Goal: Task Accomplishment & Management: Manage account settings

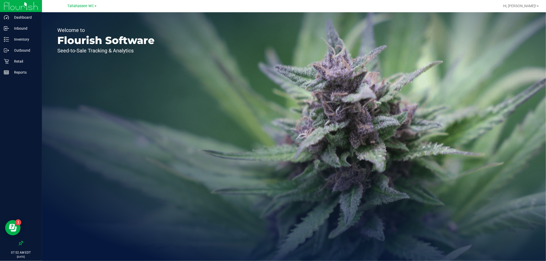
click at [78, 3] on link "Tallahassee WC" at bounding box center [81, 5] width 29 height 5
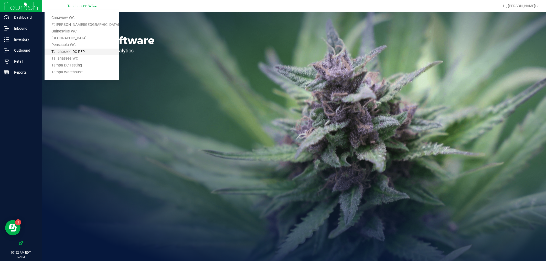
click at [86, 49] on link "Tallahassee DC REP" at bounding box center [82, 52] width 75 height 7
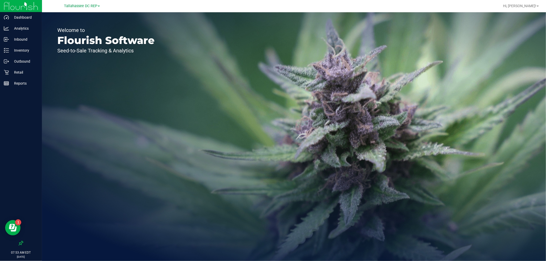
click at [96, 20] on div "Welcome to Flourish Software Seed-to-Sale Tracking & Analytics" at bounding box center [106, 136] width 128 height 249
click at [21, 46] on div "Inventory" at bounding box center [22, 50] width 40 height 10
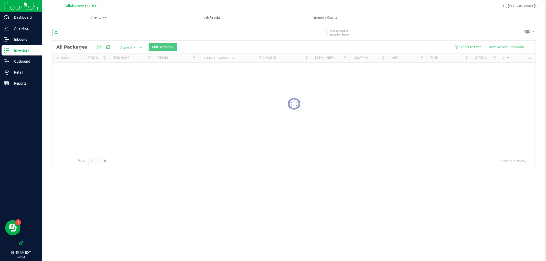
click at [94, 31] on input "text" at bounding box center [162, 33] width 221 height 8
paste input "1-JUL25BLT01-0805"
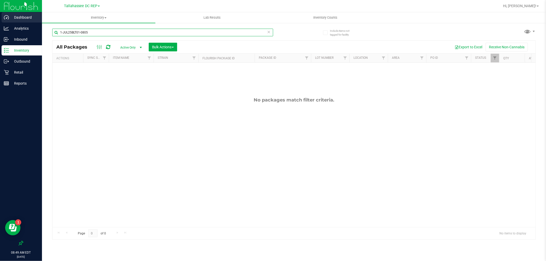
type input "1-JUL25BLT01-0805"
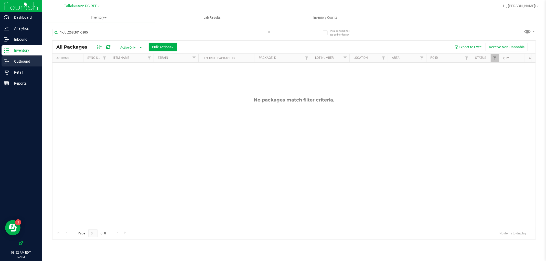
click at [29, 62] on p "Outbound" at bounding box center [24, 61] width 31 height 6
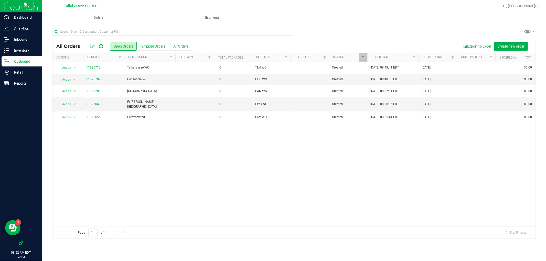
click at [90, 9] on div "Tallahassee DC REP Crestview WC Ft Walton Beach WC Gainesville WC Panama City W…" at bounding box center [82, 6] width 75 height 8
click at [90, 9] on div "Tallahassee DC REP Crestview WC Ft Walton Beach WC Gainesville WC Panama City W…" at bounding box center [82, 6] width 36 height 6
click at [90, 6] on span "Tallahassee DC REP" at bounding box center [80, 6] width 33 height 5
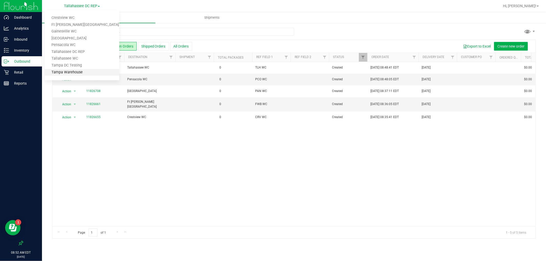
click at [80, 73] on link "Tampa Warehouse" at bounding box center [82, 72] width 75 height 7
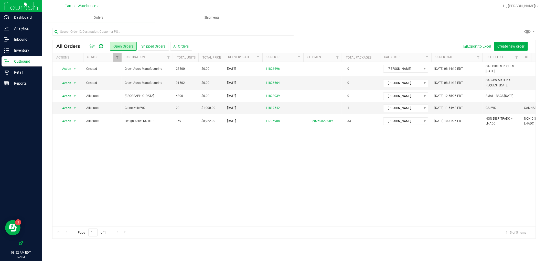
click at [203, 155] on div "Action Action Cancel order Change facility Clone order Edit order Mark as fully…" at bounding box center [293, 144] width 483 height 165
click at [268, 107] on link "11817542" at bounding box center [273, 108] width 14 height 5
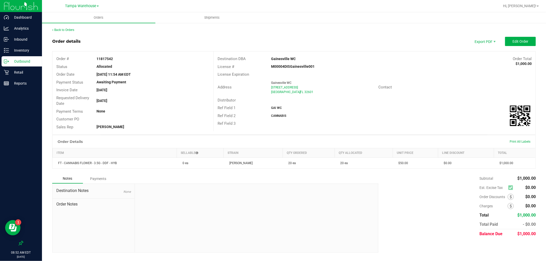
click at [26, 59] on p "Outbound" at bounding box center [24, 61] width 31 height 6
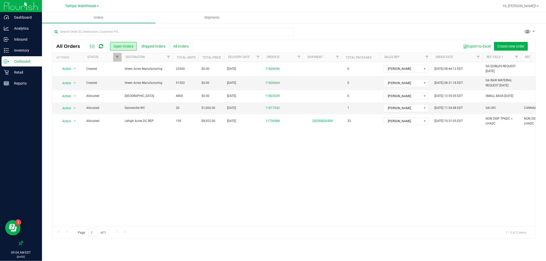
click at [91, 8] on div "Tampa Warehouse Crestview WC Ft Walton Beach WC Gainesville WC Panama City WC P…" at bounding box center [82, 6] width 34 height 6
click at [91, 5] on span "Tampa Warehouse" at bounding box center [80, 6] width 31 height 5
click at [92, 50] on link "Tallahassee DC REP" at bounding box center [82, 52] width 75 height 7
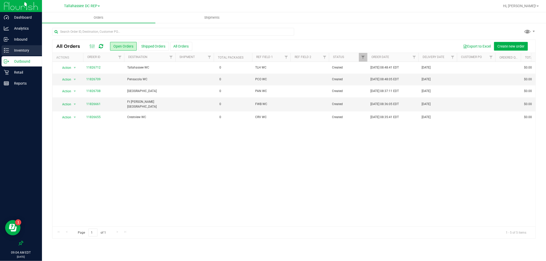
click at [24, 47] on div "Inventory" at bounding box center [22, 50] width 40 height 10
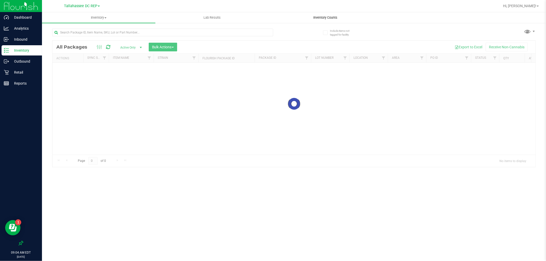
click at [335, 19] on span "Inventory Counts" at bounding box center [326, 17] width 38 height 5
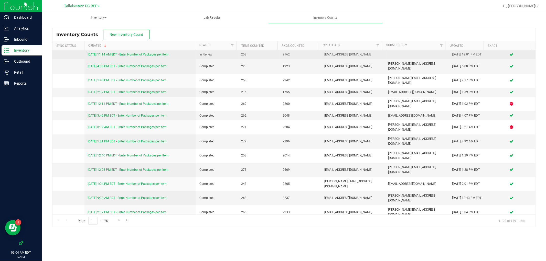
click at [147, 54] on link "8/21/25 11:14 AM EDT - Enter Number of Packages per Item" at bounding box center [128, 55] width 81 height 4
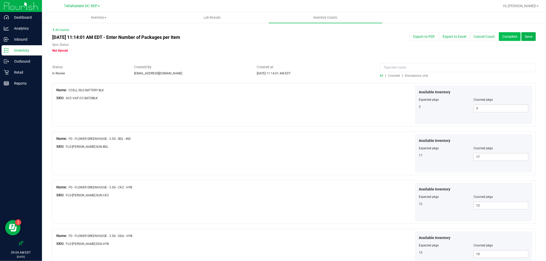
click at [504, 36] on button "Complete" at bounding box center [510, 36] width 22 height 9
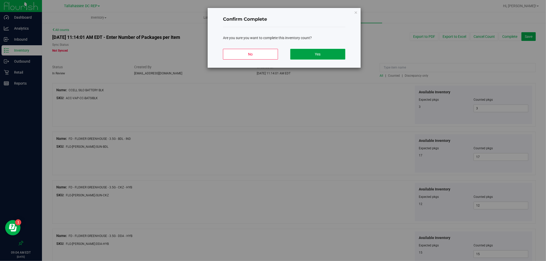
click at [328, 54] on button "Yes" at bounding box center [317, 54] width 55 height 11
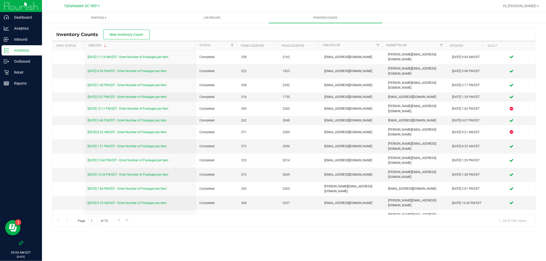
click at [32, 52] on p "Inventory" at bounding box center [24, 50] width 31 height 6
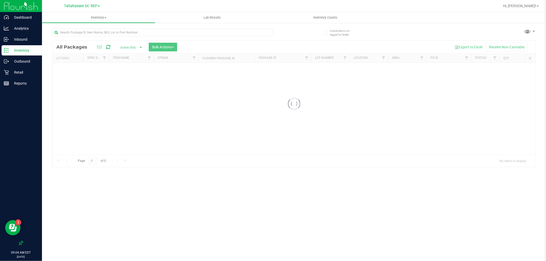
click at [132, 28] on div at bounding box center [173, 32] width 242 height 16
click at [133, 30] on input "text" at bounding box center [162, 33] width 221 height 8
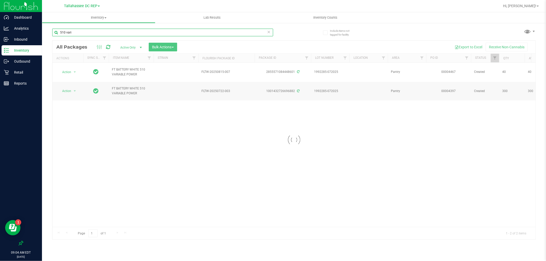
type input "510 vari"
click at [200, 154] on div "Loading... Action Action Adjust qty Create package Edit attributes Global inven…" at bounding box center [293, 145] width 483 height 165
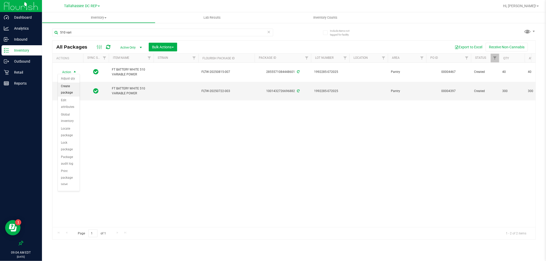
click at [76, 92] on li "Create package" at bounding box center [69, 90] width 22 height 14
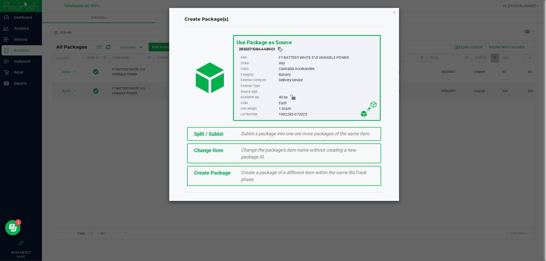
click at [211, 136] on span "Split / Sublot" at bounding box center [208, 134] width 29 height 6
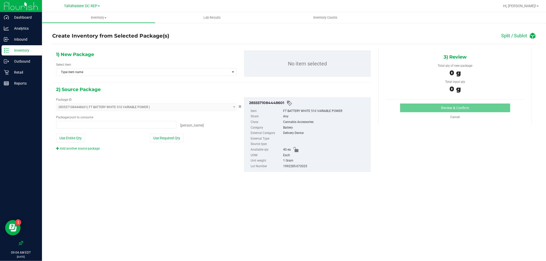
type input "0 ea"
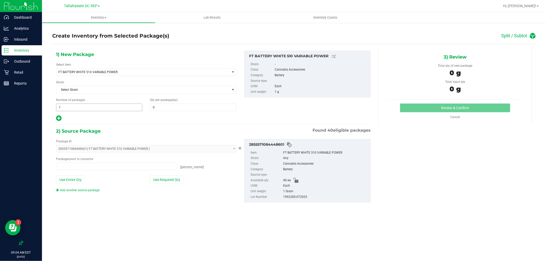
type input "0 ea"
click at [73, 109] on span "1 1" at bounding box center [99, 108] width 86 height 8
click at [73, 109] on input "1" at bounding box center [99, 107] width 86 height 7
type input "2"
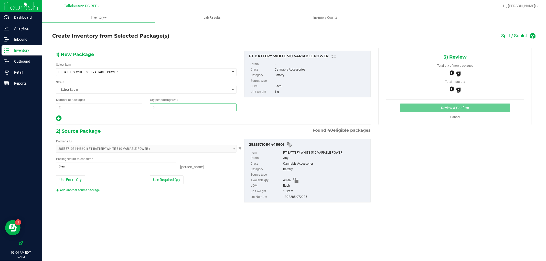
click at [186, 106] on span "0 0" at bounding box center [193, 108] width 86 height 8
click at [186, 106] on input "text" at bounding box center [193, 107] width 86 height 7
type input "20"
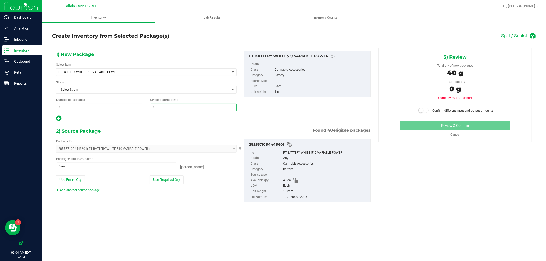
type input "20"
click at [144, 166] on span "0 ea 0" at bounding box center [116, 167] width 120 height 8
click at [144, 166] on input "text" at bounding box center [116, 166] width 120 height 7
type input "40"
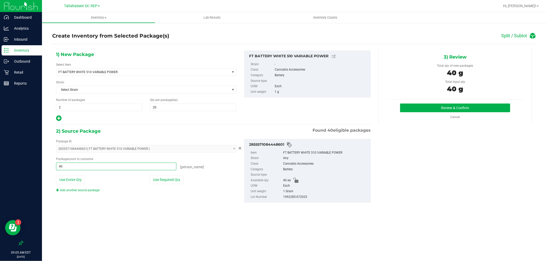
type input "40 ea"
click at [424, 114] on div "Review & Confirm Cancel" at bounding box center [455, 112] width 138 height 16
click at [424, 111] on button "Review & Confirm" at bounding box center [455, 108] width 110 height 9
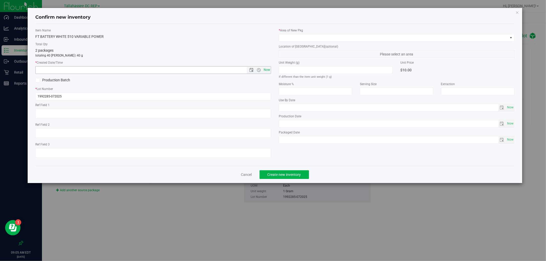
click at [270, 72] on span "Now" at bounding box center [267, 69] width 9 height 7
type input "8/22/2025 9:05 AM"
click at [308, 37] on span at bounding box center [393, 37] width 229 height 7
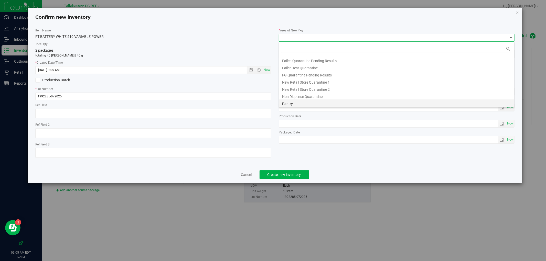
scroll to position [20, 0]
click at [301, 96] on li "Pantry" at bounding box center [396, 95] width 235 height 7
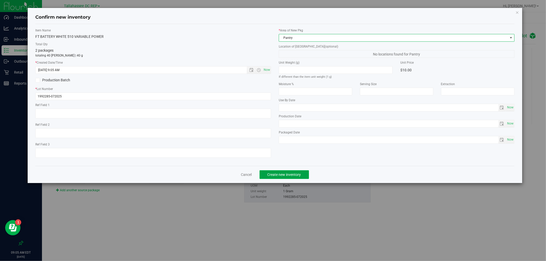
click at [299, 174] on span "Create new inventory" at bounding box center [285, 175] width 34 height 4
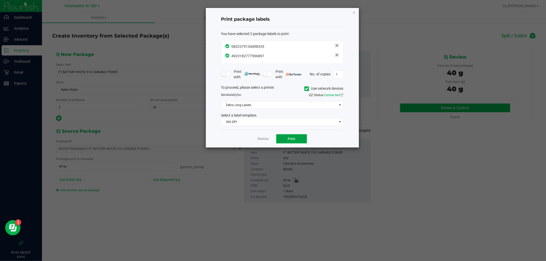
click at [307, 141] on button "Print" at bounding box center [291, 138] width 31 height 9
click at [356, 11] on div "Print package labels You have selected 2 package labels to print : 083237913449…" at bounding box center [282, 78] width 153 height 140
click at [354, 12] on icon "button" at bounding box center [354, 12] width 4 height 6
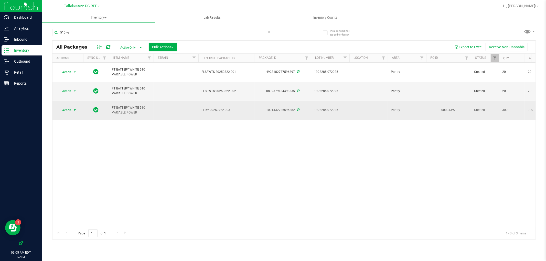
click at [65, 107] on span "Action" at bounding box center [65, 110] width 14 height 7
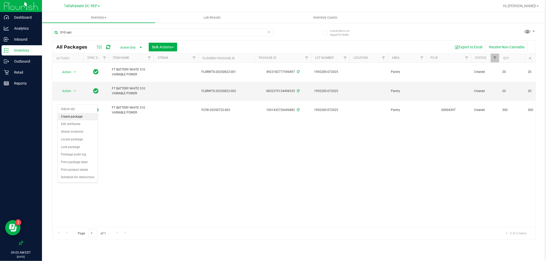
click at [81, 119] on li "Create package" at bounding box center [78, 117] width 40 height 8
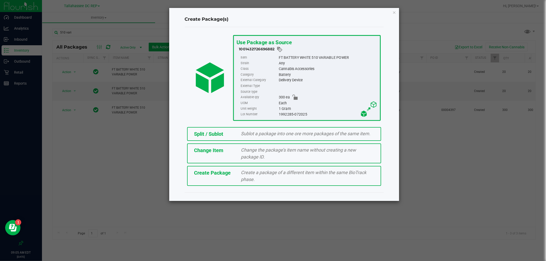
click at [211, 131] on span "Split / Sublot" at bounding box center [208, 134] width 29 height 6
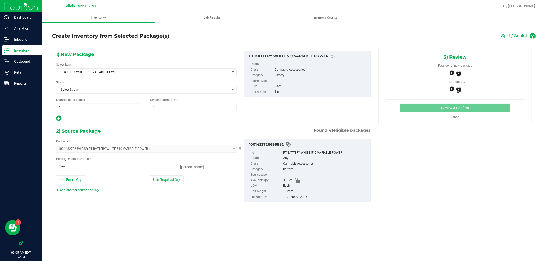
click at [82, 107] on span "1 1" at bounding box center [99, 108] width 86 height 8
click at [82, 107] on input "1" at bounding box center [99, 107] width 86 height 7
type input "3"
click at [192, 108] on span at bounding box center [193, 108] width 86 height 8
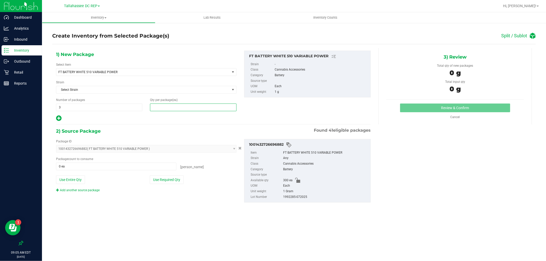
click at [192, 108] on input "text" at bounding box center [193, 107] width 86 height 7
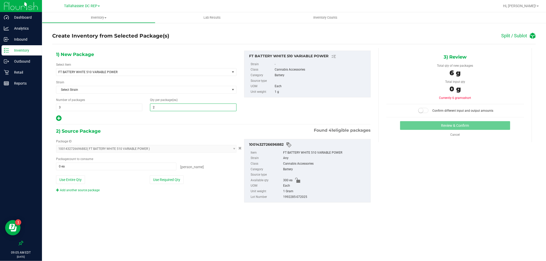
type input "20"
click at [132, 165] on span "0 ea 0" at bounding box center [116, 167] width 120 height 8
click at [132, 165] on input "text" at bounding box center [116, 166] width 120 height 7
type input "60"
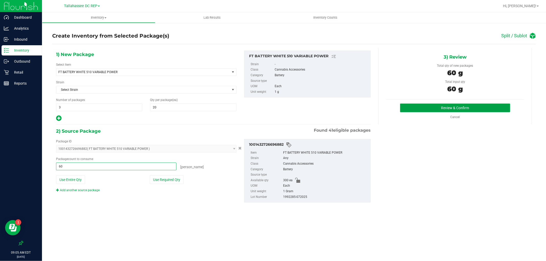
type input "60 ea"
click at [420, 105] on button "Review & Confirm" at bounding box center [455, 108] width 110 height 9
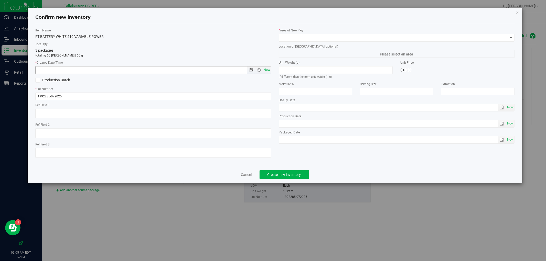
click at [265, 67] on span "Now" at bounding box center [267, 69] width 9 height 7
type input "8/22/2025 9:05 AM"
click at [296, 35] on span at bounding box center [393, 37] width 229 height 7
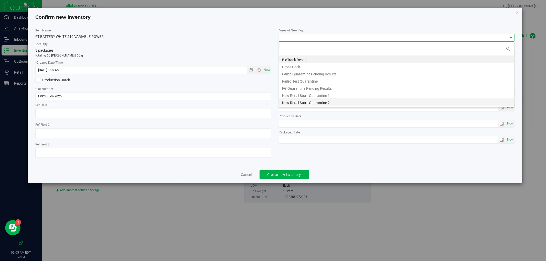
scroll to position [20, 0]
click at [302, 95] on li "Pantry" at bounding box center [396, 95] width 235 height 7
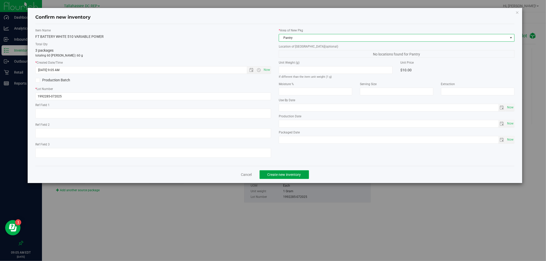
click at [298, 173] on button "Create new inventory" at bounding box center [284, 175] width 49 height 9
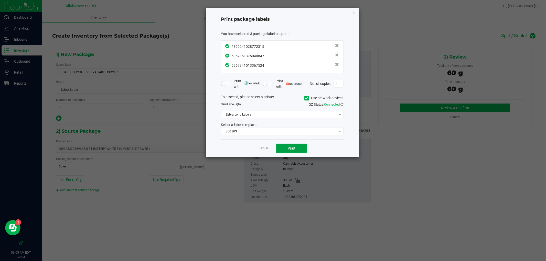
click at [300, 148] on button "Print" at bounding box center [291, 148] width 31 height 9
click at [353, 13] on icon "button" at bounding box center [354, 12] width 4 height 6
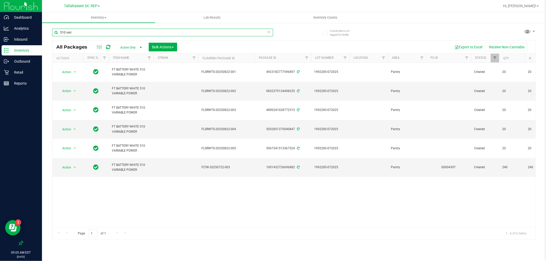
click at [138, 31] on input "510 vari" at bounding box center [162, 33] width 221 height 8
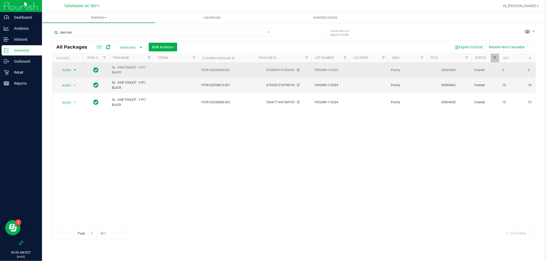
click at [66, 70] on span "Action" at bounding box center [65, 70] width 14 height 7
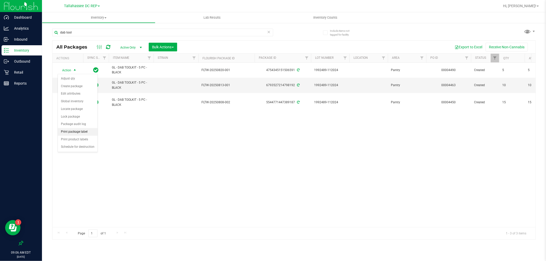
click at [87, 132] on li "Print package label" at bounding box center [78, 132] width 40 height 8
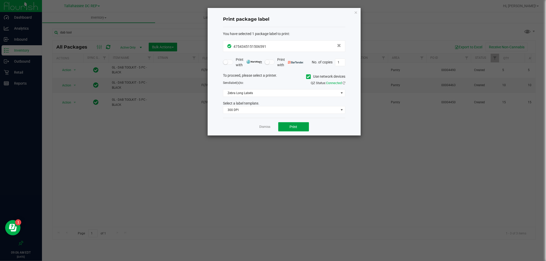
click at [304, 129] on button "Print" at bounding box center [293, 126] width 31 height 9
click at [356, 12] on icon "button" at bounding box center [356, 12] width 4 height 6
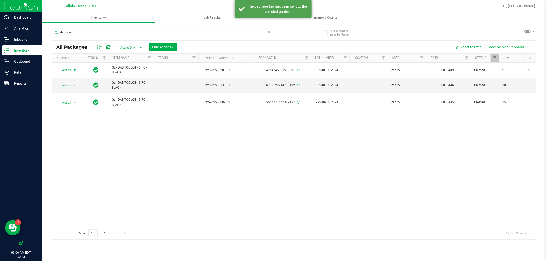
click at [102, 30] on input "dab tool" at bounding box center [162, 33] width 221 height 8
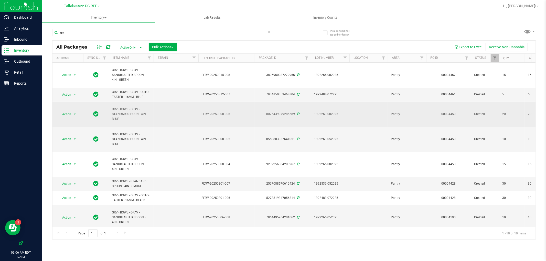
drag, startPoint x: 126, startPoint y: 121, endPoint x: 111, endPoint y: 111, distance: 18.4
click at [111, 111] on td "GRV - BOWL - GRAV - STANDARD SPOON - 4IN - BLUE" at bounding box center [131, 114] width 45 height 25
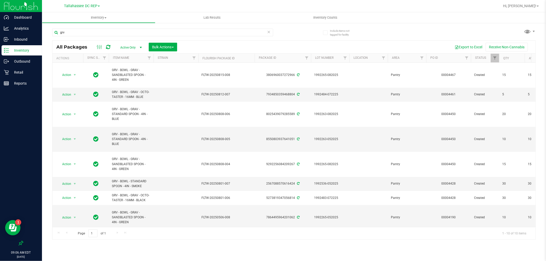
copy span "GRV - BOWL - GRAV - STANDARD SPOON - 4IN - BLUE"
click at [103, 32] on input "grv" at bounding box center [162, 33] width 221 height 8
paste input "GRV - BOWL - GRAV - STANDARD SPOON - 4IN - BLUE"
click at [103, 32] on input "grv" at bounding box center [162, 33] width 221 height 8
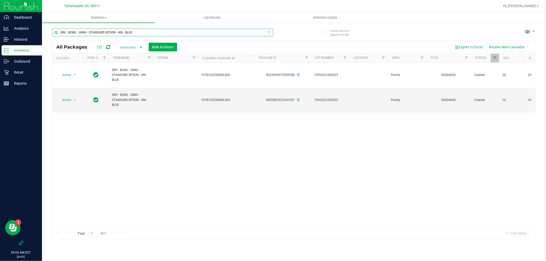
type input "GRV - BOWL - GRAV - STANDARD SPOON - 4IN - BLUE"
click at [126, 131] on div "Action Action Adjust qty Create package Edit attributes Global inventory Locate…" at bounding box center [293, 145] width 483 height 165
click at [82, 131] on div "Action Action Adjust qty Create package Edit attributes Global inventory Locate…" at bounding box center [293, 145] width 483 height 165
click at [71, 98] on span "Action" at bounding box center [65, 100] width 14 height 7
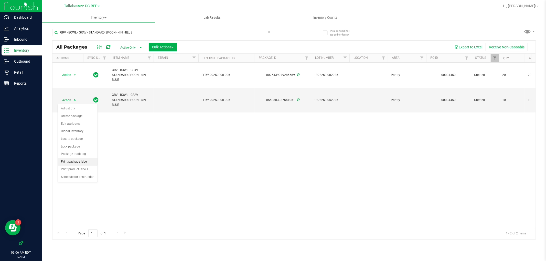
click at [89, 161] on li "Print package label" at bounding box center [78, 162] width 40 height 8
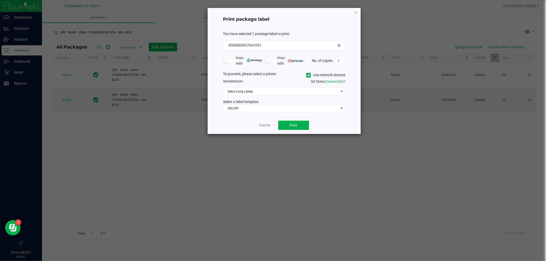
click at [276, 127] on div "Dismiss Print" at bounding box center [284, 126] width 122 height 18
click at [279, 127] on button "Print" at bounding box center [293, 125] width 31 height 9
click at [354, 14] on icon "button" at bounding box center [356, 12] width 4 height 6
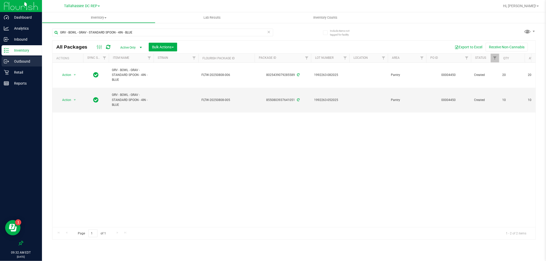
click at [36, 61] on p "Outbound" at bounding box center [24, 61] width 31 height 6
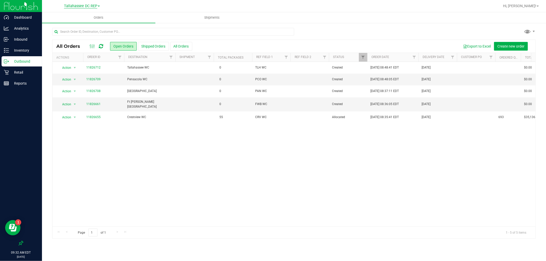
click at [91, 4] on span "Tallahassee DC REP" at bounding box center [80, 6] width 33 height 5
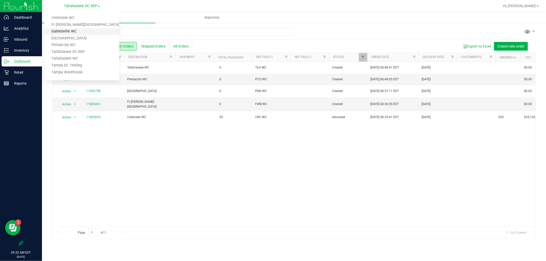
click at [78, 33] on link "Gainesville WC" at bounding box center [82, 31] width 75 height 7
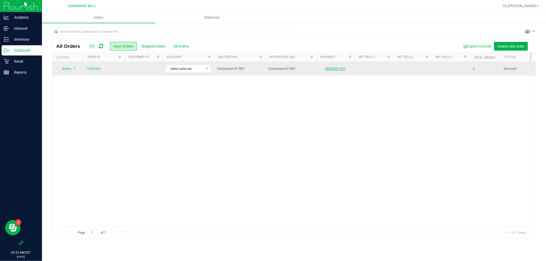
click at [339, 68] on link "20250821-001" at bounding box center [335, 69] width 20 height 4
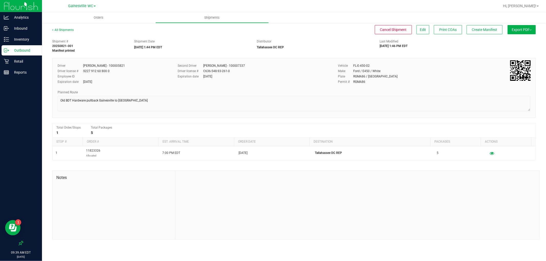
click at [28, 51] on p "Outbound" at bounding box center [24, 50] width 31 height 6
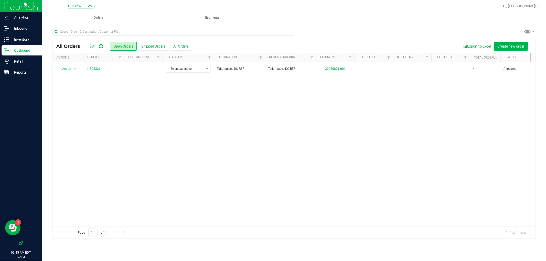
click at [81, 4] on span "Gainesville WC" at bounding box center [80, 6] width 25 height 5
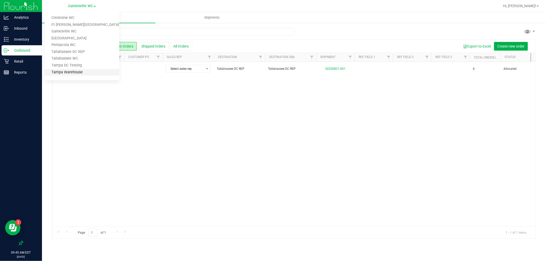
click at [88, 69] on link "Tampa Warehouse" at bounding box center [82, 72] width 75 height 7
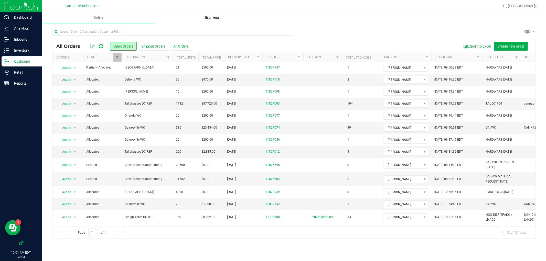
click at [213, 19] on span "Shipments" at bounding box center [212, 17] width 29 height 5
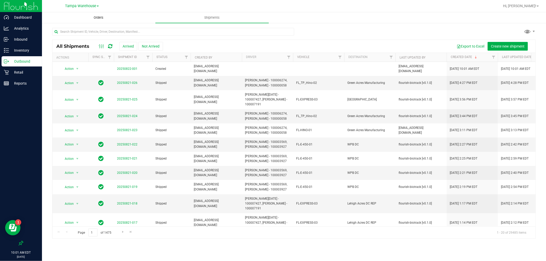
click at [98, 13] on uib-tab-heading "Orders" at bounding box center [98, 18] width 113 height 10
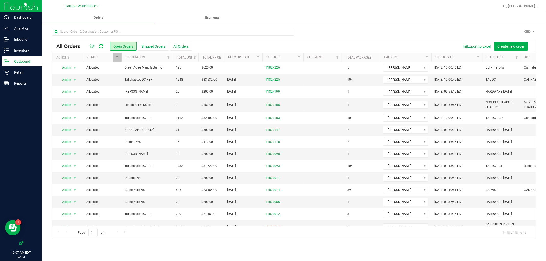
click at [75, 5] on span "Tampa Warehouse" at bounding box center [80, 6] width 31 height 5
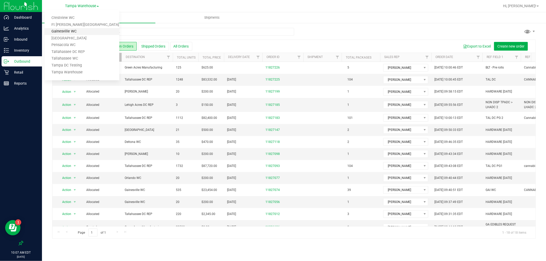
click at [76, 31] on link "Gainesville WC" at bounding box center [82, 31] width 75 height 7
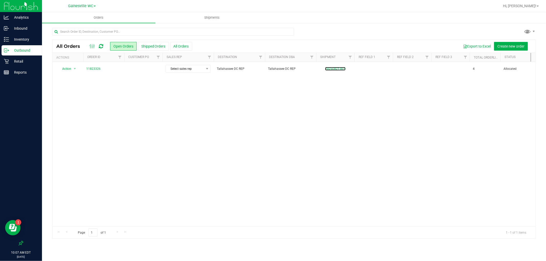
click at [335, 68] on link "20250821-001" at bounding box center [335, 69] width 20 height 4
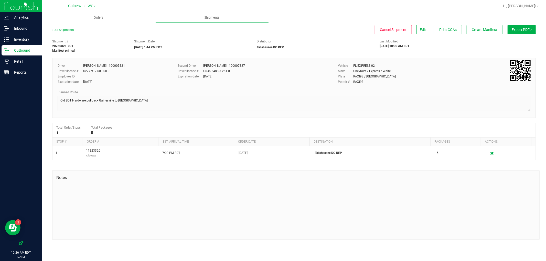
click at [32, 46] on div "Outbound" at bounding box center [22, 50] width 40 height 10
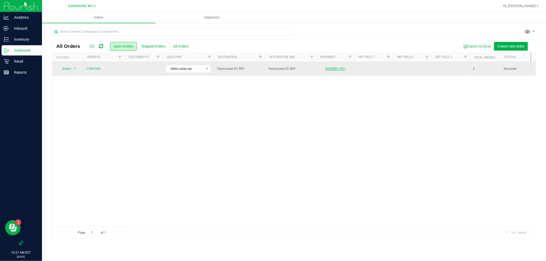
click at [333, 69] on link "20250821-001" at bounding box center [335, 69] width 20 height 4
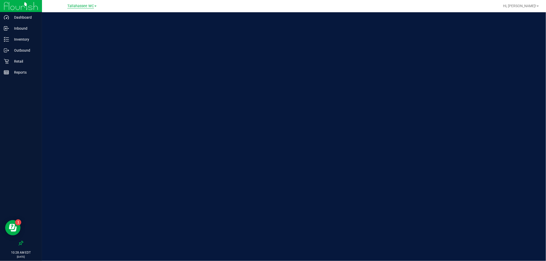
click at [89, 6] on span "Tallahassee WC" at bounding box center [80, 6] width 27 height 5
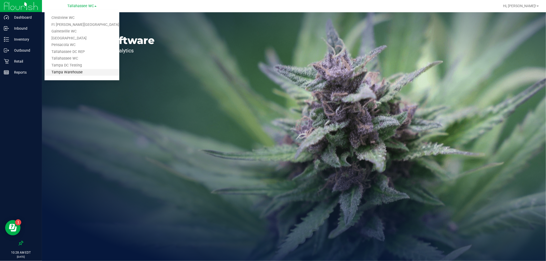
click at [89, 72] on link "Tampa Warehouse" at bounding box center [82, 72] width 75 height 7
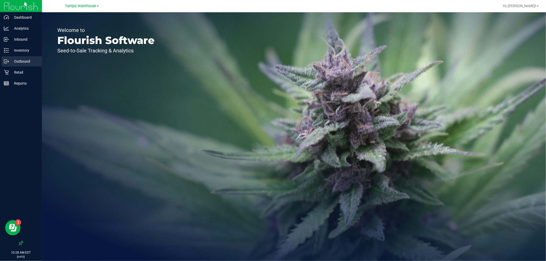
click at [24, 57] on div "Outbound" at bounding box center [22, 61] width 40 height 10
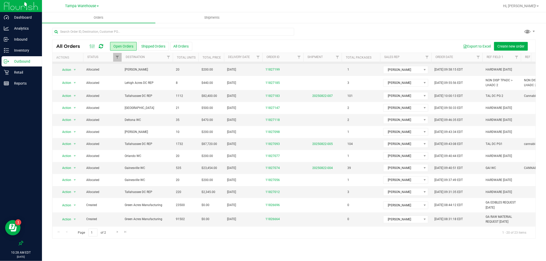
scroll to position [88, 0]
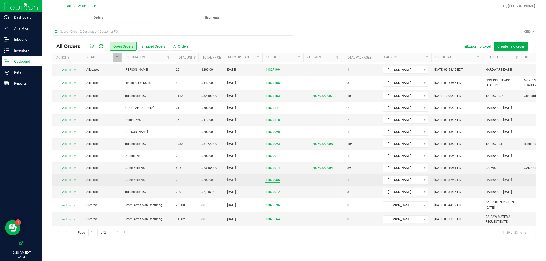
click at [274, 178] on link "11827056" at bounding box center [273, 180] width 14 height 5
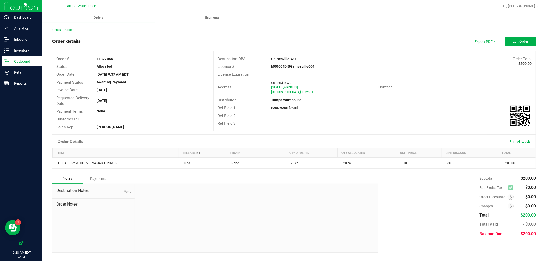
click at [65, 31] on link "Back to Orders" at bounding box center [63, 30] width 22 height 4
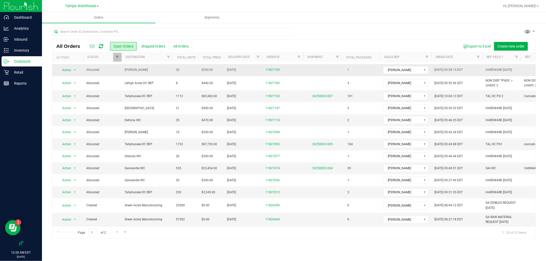
scroll to position [88, 0]
click at [277, 166] on link "11827074" at bounding box center [273, 168] width 14 height 5
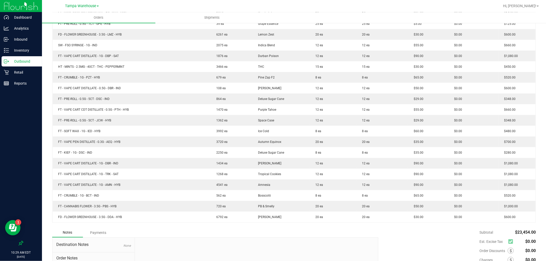
scroll to position [370, 0]
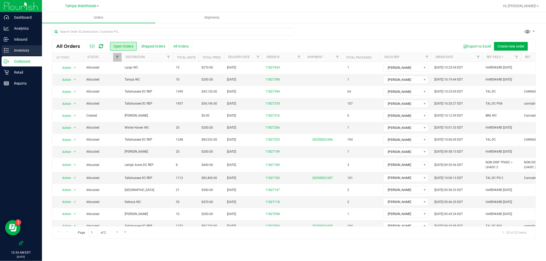
click at [14, 48] on p "Inventory" at bounding box center [24, 50] width 31 height 6
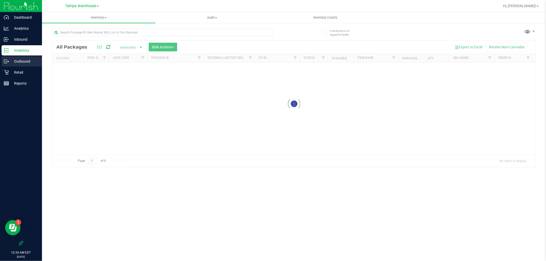
click at [29, 66] on div "Outbound" at bounding box center [22, 61] width 40 height 10
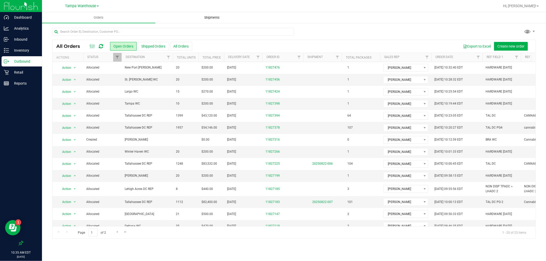
click at [204, 16] on span "Shipments" at bounding box center [212, 17] width 29 height 5
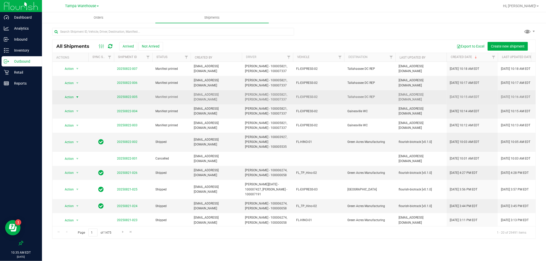
click at [71, 99] on span "Action" at bounding box center [67, 97] width 14 height 7
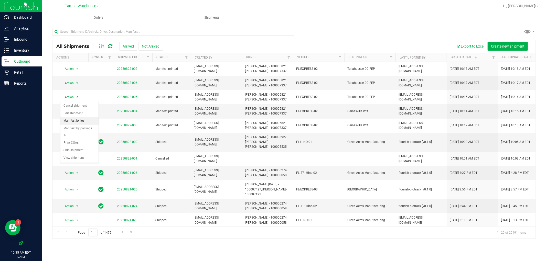
click at [83, 120] on li "Manifest by lot" at bounding box center [79, 121] width 38 height 8
click at [74, 84] on span "select" at bounding box center [77, 83] width 6 height 7
click at [80, 105] on li "Manifest by lot" at bounding box center [79, 107] width 38 height 8
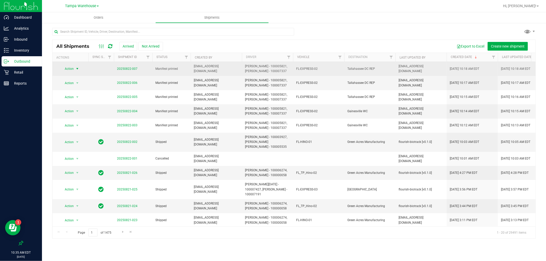
click at [78, 70] on span "select" at bounding box center [77, 69] width 4 height 4
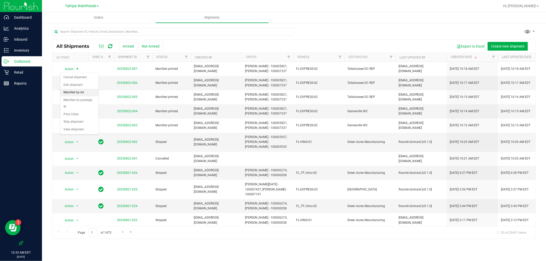
click at [88, 92] on li "Manifest by lot" at bounding box center [79, 93] width 38 height 8
click at [87, 4] on span "Tampa Warehouse" at bounding box center [80, 6] width 31 height 5
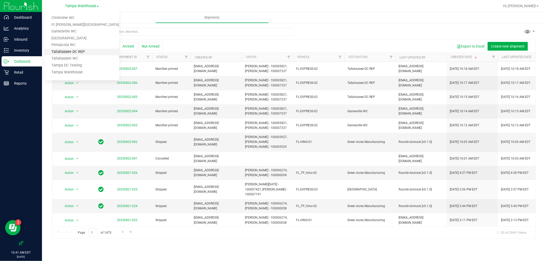
click at [86, 49] on link "Tallahassee DC REP" at bounding box center [82, 52] width 75 height 7
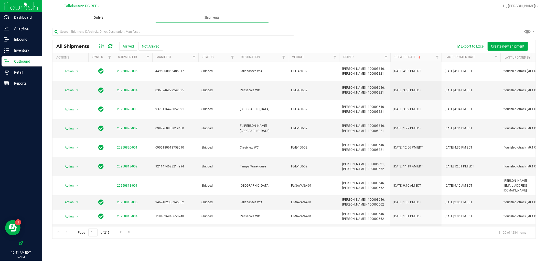
click at [95, 14] on uib-tab-heading "Orders" at bounding box center [98, 17] width 113 height 11
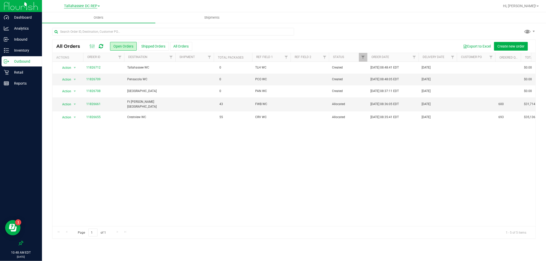
click at [80, 4] on span "Tallahassee DC REP" at bounding box center [80, 6] width 33 height 5
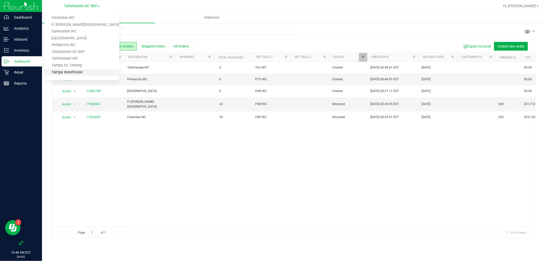
click at [62, 72] on link "Tampa Warehouse" at bounding box center [82, 72] width 75 height 7
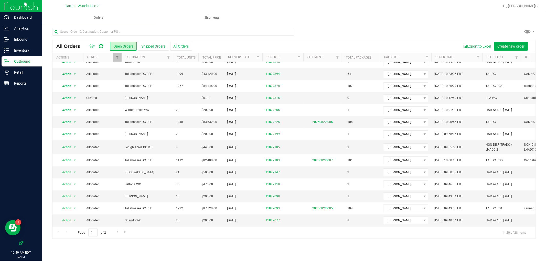
scroll to position [83, 0]
click at [37, 51] on p "Inventory" at bounding box center [24, 50] width 31 height 6
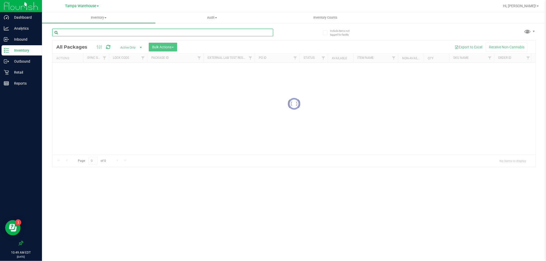
click at [213, 33] on input "text" at bounding box center [162, 33] width 221 height 8
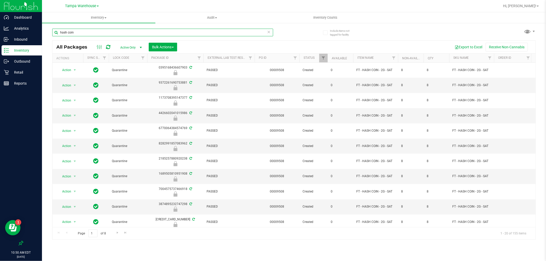
scroll to position [0, 27]
type input "hash coin"
click at [326, 57] on link "Filter" at bounding box center [323, 58] width 8 height 9
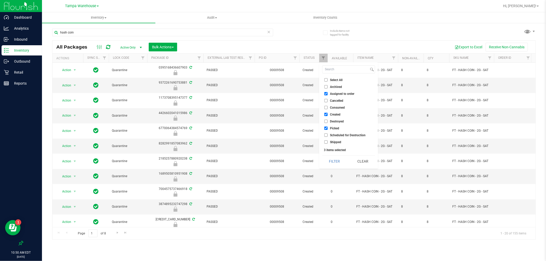
click at [325, 115] on input "Created" at bounding box center [325, 114] width 3 height 3
checkbox input "false"
click at [328, 127] on label "Picked" at bounding box center [331, 128] width 15 height 3
click at [328, 127] on input "Picked" at bounding box center [325, 128] width 3 height 3
checkbox input "false"
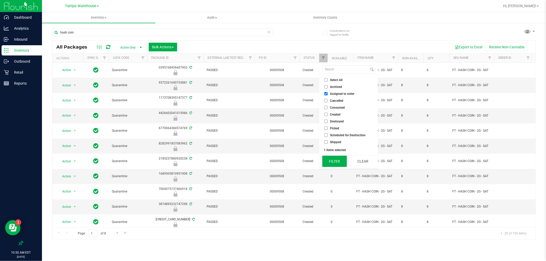
click at [332, 158] on button "Filter" at bounding box center [334, 161] width 25 height 11
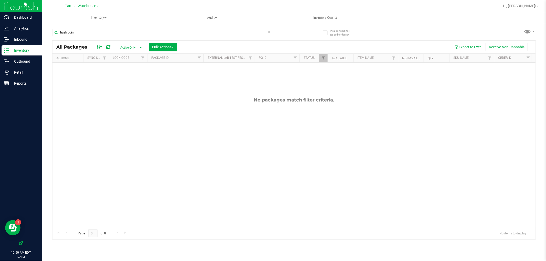
click at [97, 45] on icon at bounding box center [100, 47] width 6 height 6
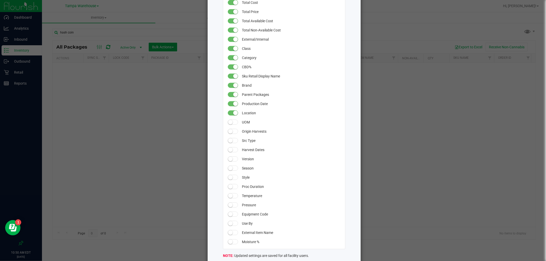
click at [155, 224] on ngb-modal-window "All Packages Grid Settings Drag columns to rearrange their order in the grid. U…" at bounding box center [275, 130] width 550 height 261
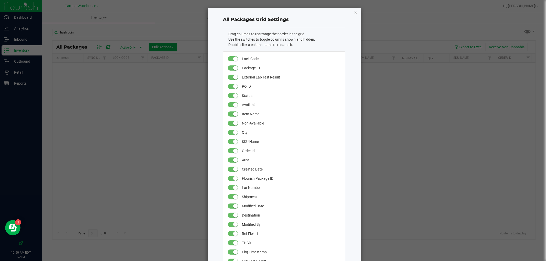
click at [355, 13] on icon "button" at bounding box center [356, 12] width 4 height 6
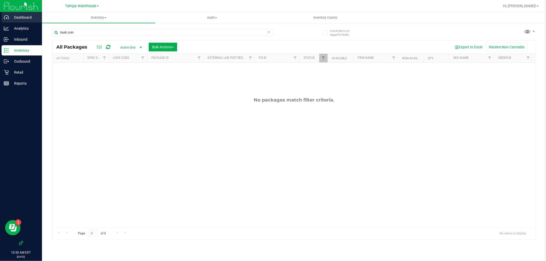
click at [33, 19] on p "Dashboard" at bounding box center [24, 17] width 31 height 6
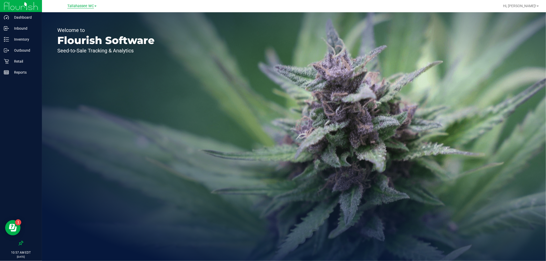
click at [73, 6] on span "Tallahassee WC" at bounding box center [80, 6] width 27 height 5
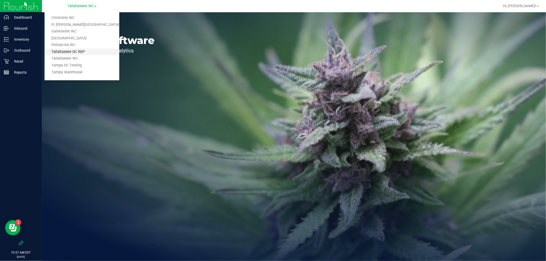
click at [85, 49] on link "Tallahassee DC REP" at bounding box center [82, 52] width 75 height 7
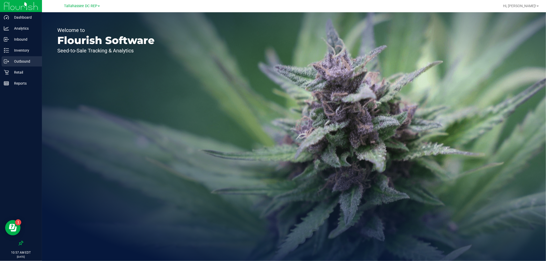
click at [30, 61] on p "Outbound" at bounding box center [24, 61] width 31 height 6
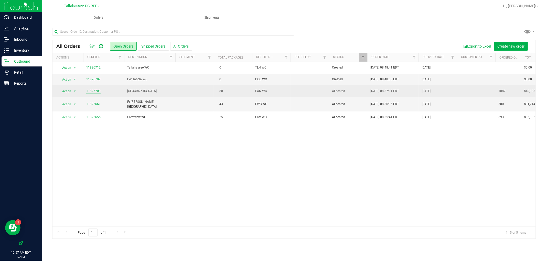
click at [90, 91] on link "11826708" at bounding box center [93, 91] width 14 height 5
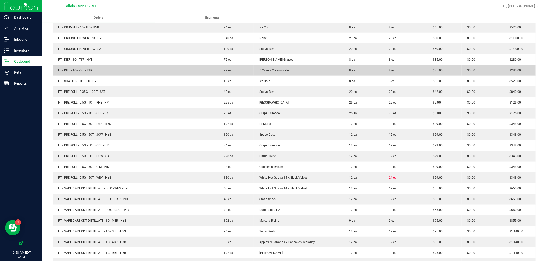
scroll to position [256, 0]
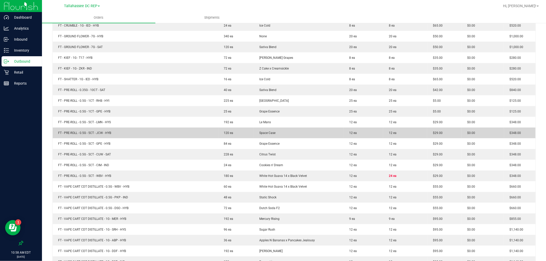
click at [427, 131] on td "$29.00" at bounding box center [444, 133] width 34 height 11
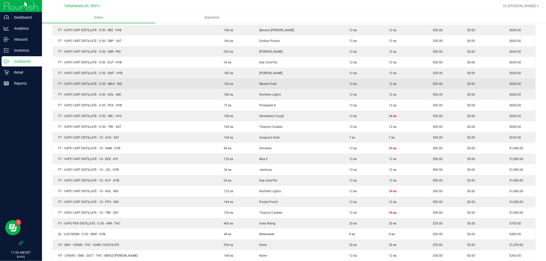
scroll to position [569, 0]
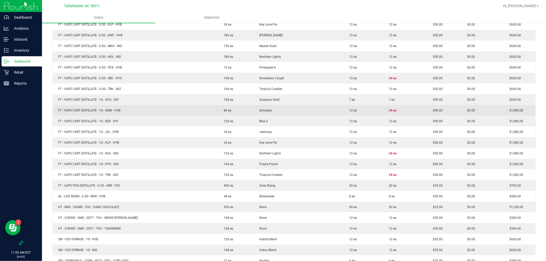
click at [136, 106] on td "FT - VAPE CART DISTILLATE - 1G - AMN - HYB" at bounding box center [136, 110] width 166 height 11
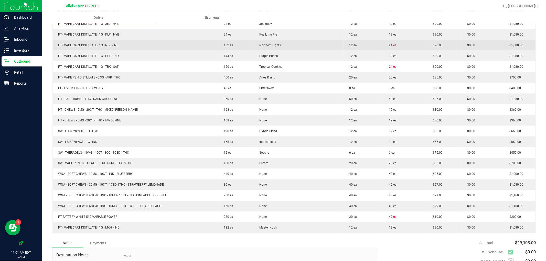
scroll to position [681, 0]
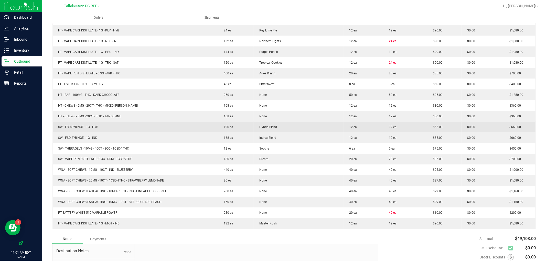
click at [86, 131] on td "SW - FSO SYRINGE - 1G - HYB" at bounding box center [136, 127] width 166 height 11
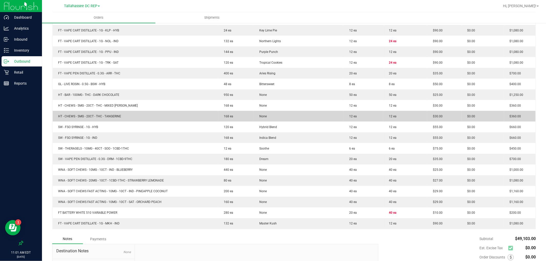
scroll to position [295, 0]
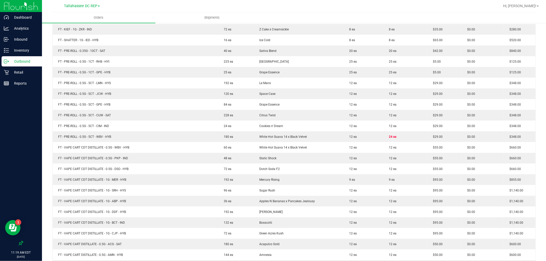
click at [33, 57] on div "Outbound" at bounding box center [22, 61] width 40 height 10
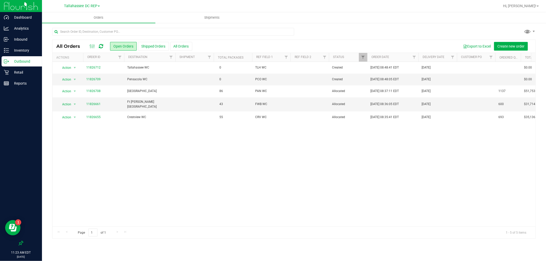
click at [74, 8] on div "Tallahassee DC REP Crestview WC Ft Walton Beach WC Gainesville WC Panama City W…" at bounding box center [82, 6] width 36 height 6
click at [78, 3] on link "Tallahassee DC REP" at bounding box center [82, 5] width 36 height 5
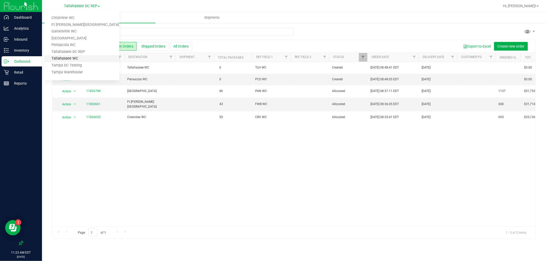
click at [82, 60] on link "Tallahassee WC" at bounding box center [82, 58] width 75 height 7
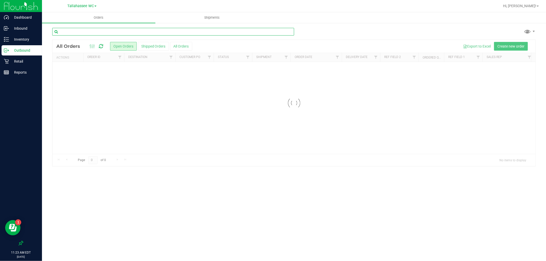
click at [80, 31] on input "text" at bounding box center [173, 32] width 242 height 8
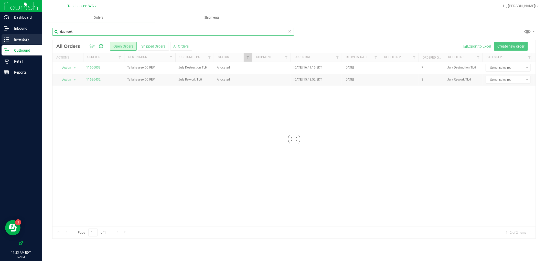
type input "dab took"
click at [31, 43] on div "Inventory" at bounding box center [22, 39] width 40 height 10
click at [29, 41] on p "Inventory" at bounding box center [24, 39] width 31 height 6
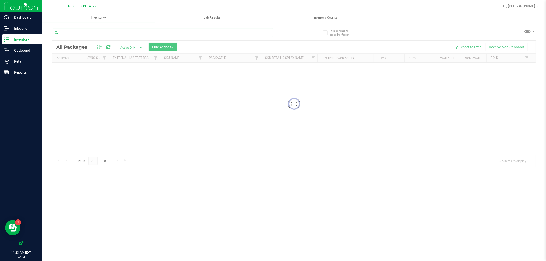
click at [81, 31] on input "text" at bounding box center [162, 33] width 221 height 8
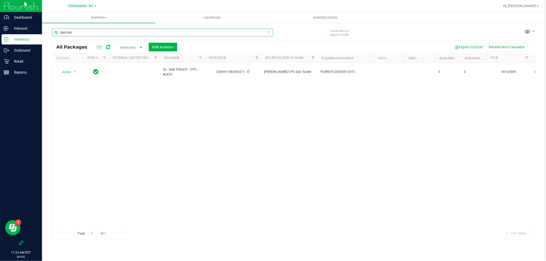
type input "dab tool"
click at [187, 97] on div "Action Action Adjust qty Create package Edit attributes Global inventory Lock p…" at bounding box center [293, 145] width 483 height 165
click at [23, 42] on p "Inventory" at bounding box center [24, 39] width 31 height 6
click at [79, 8] on span "Tallahassee WC" at bounding box center [80, 6] width 27 height 5
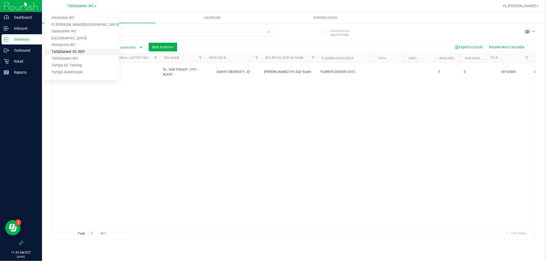
click at [91, 50] on link "Tallahassee DC REP" at bounding box center [82, 52] width 75 height 7
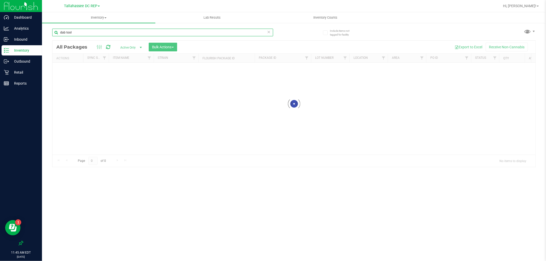
click at [85, 33] on input "dab tool" at bounding box center [162, 33] width 221 height 8
click at [84, 30] on input "cones" at bounding box center [162, 33] width 221 height 8
type input "cone"
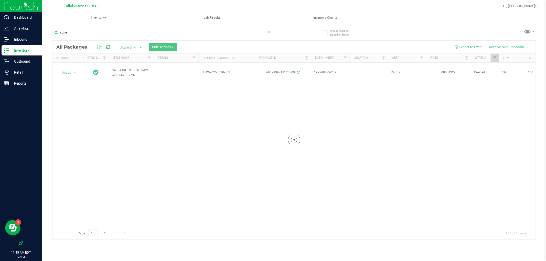
drag, startPoint x: 185, startPoint y: 120, endPoint x: 179, endPoint y: 119, distance: 5.7
click at [181, 119] on div at bounding box center [293, 140] width 483 height 199
click at [180, 122] on div "Action Action Adjust qty Create package Edit attributes Global inventory Locate…" at bounding box center [293, 145] width 483 height 165
click at [36, 60] on p "Outbound" at bounding box center [24, 61] width 31 height 6
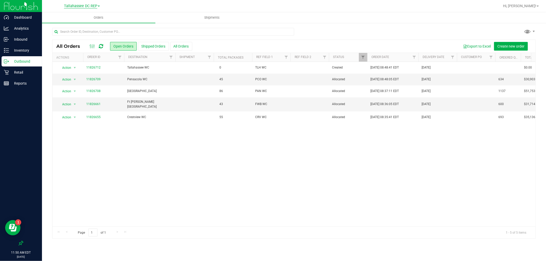
click at [86, 6] on span "Tallahassee DC REP" at bounding box center [80, 6] width 33 height 5
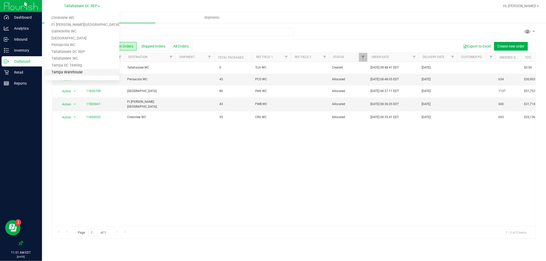
click at [84, 72] on link "Tampa Warehouse" at bounding box center [82, 72] width 75 height 7
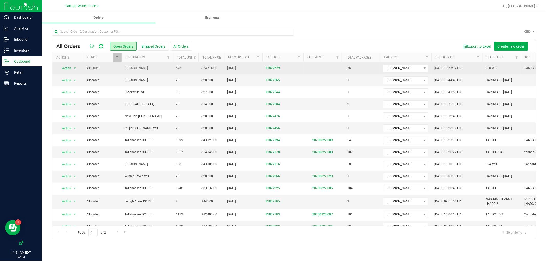
scroll to position [83, 0]
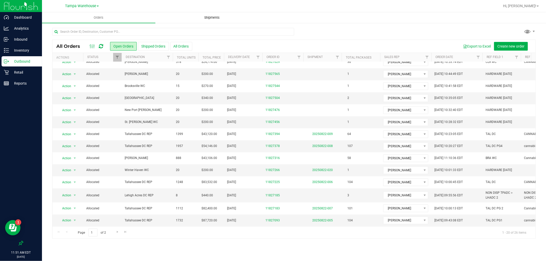
click at [215, 17] on span "Shipments" at bounding box center [212, 17] width 29 height 5
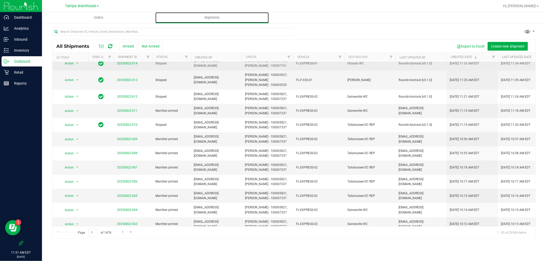
scroll to position [114, 0]
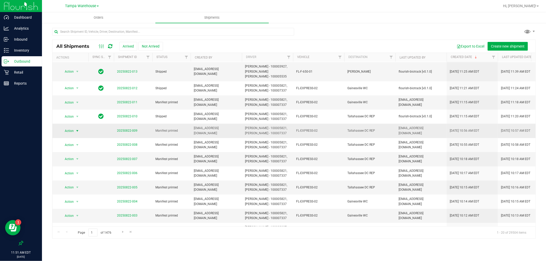
click at [78, 129] on span "select" at bounding box center [77, 131] width 4 height 4
click at [83, 138] on li "Manifest by lot" at bounding box center [79, 140] width 38 height 8
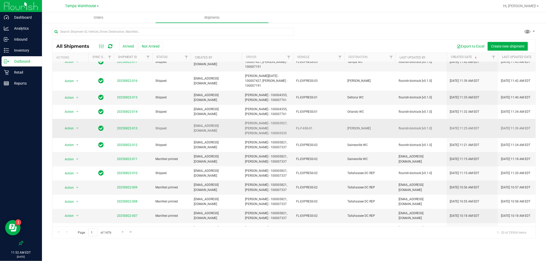
scroll to position [85, 0]
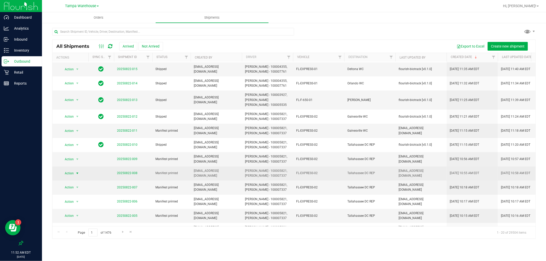
click at [71, 170] on span "Action" at bounding box center [67, 173] width 14 height 7
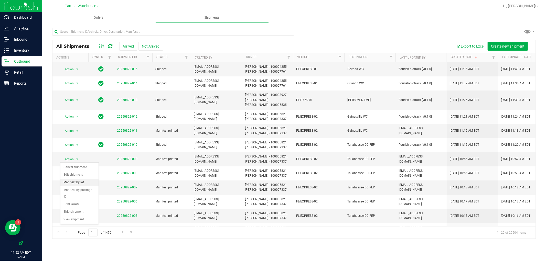
click at [89, 183] on li "Manifest by lot" at bounding box center [79, 183] width 38 height 8
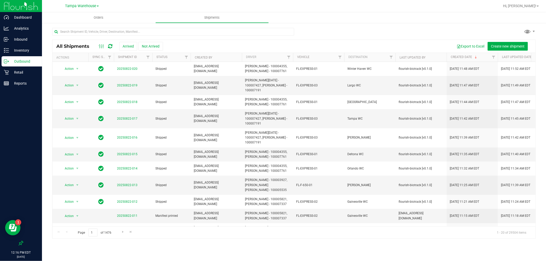
click at [97, 4] on link "Tampa Warehouse" at bounding box center [82, 5] width 34 height 5
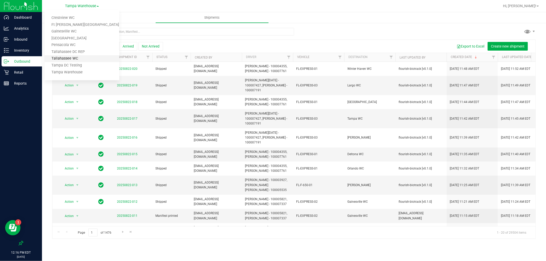
click at [86, 59] on link "Tallahassee WC" at bounding box center [82, 58] width 75 height 7
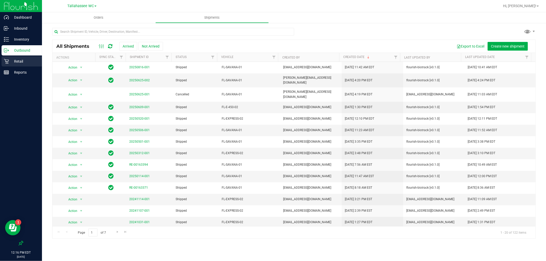
click at [33, 58] on div "Retail" at bounding box center [22, 61] width 40 height 10
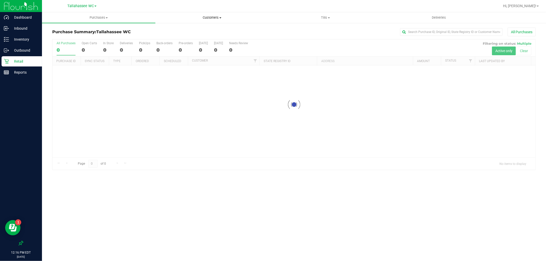
click at [205, 19] on span "Customers" at bounding box center [212, 17] width 113 height 5
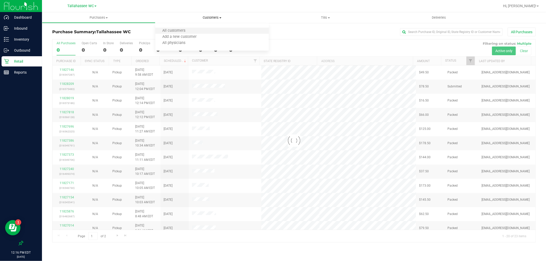
click at [198, 29] on li "All customers" at bounding box center [211, 31] width 113 height 6
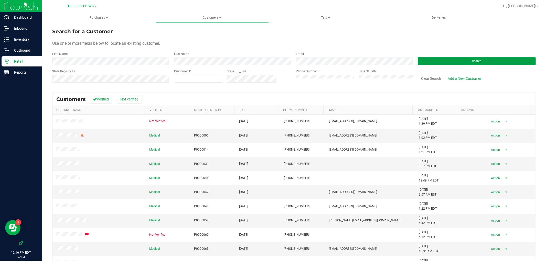
click at [450, 61] on button "Search" at bounding box center [477, 61] width 118 height 8
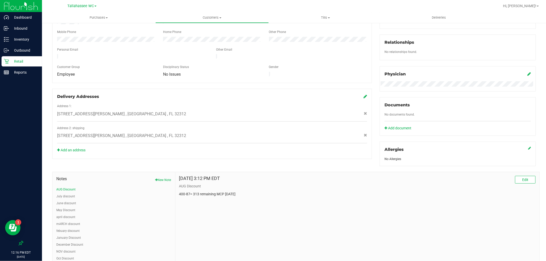
scroll to position [171, 0]
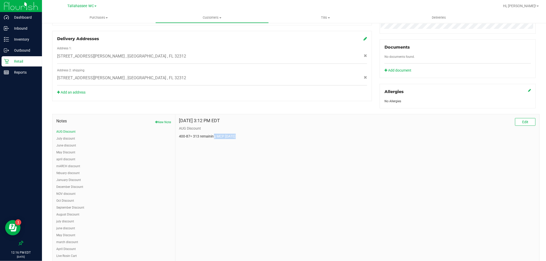
drag, startPoint x: 214, startPoint y: 137, endPoint x: 244, endPoint y: 136, distance: 30.0
click at [244, 136] on p "400-87= 313 remaining MCP 8/8/25" at bounding box center [357, 136] width 356 height 5
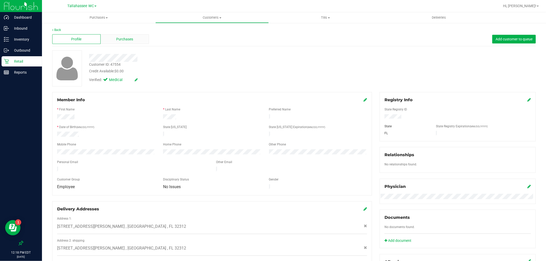
click at [134, 37] on div "Purchases" at bounding box center [125, 39] width 48 height 10
